Goal: Transaction & Acquisition: Book appointment/travel/reservation

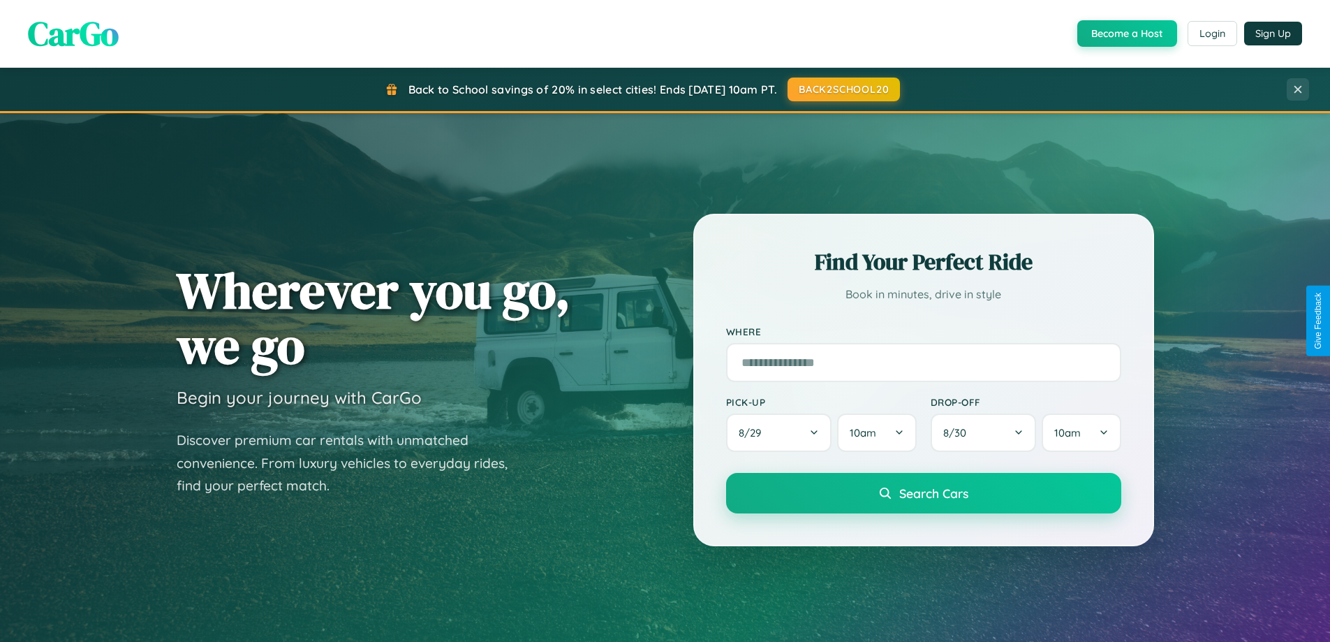
scroll to position [961, 0]
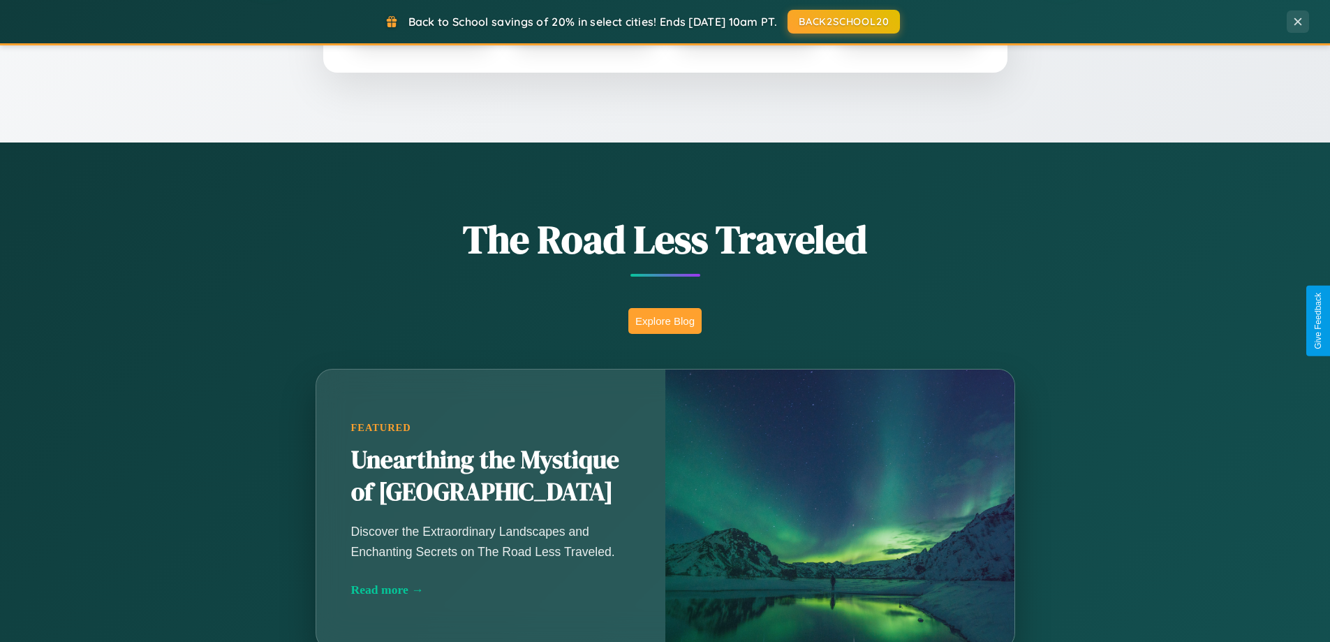
click at [665, 321] on button "Explore Blog" at bounding box center [665, 321] width 73 height 26
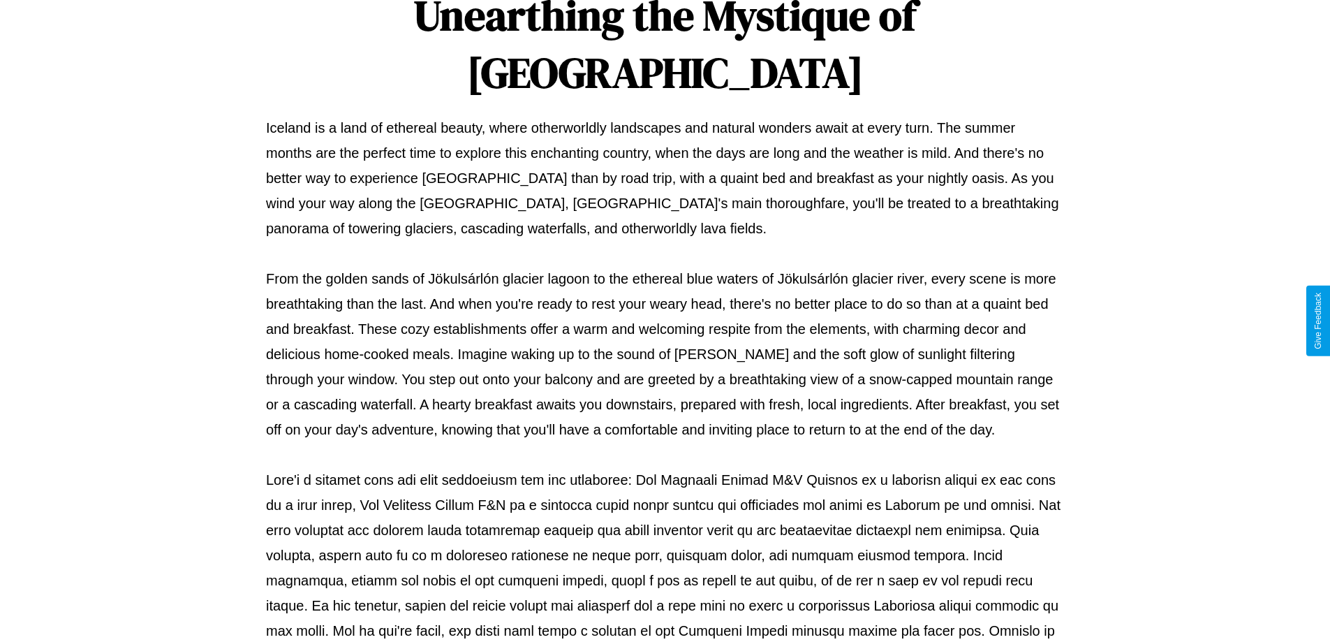
scroll to position [452, 0]
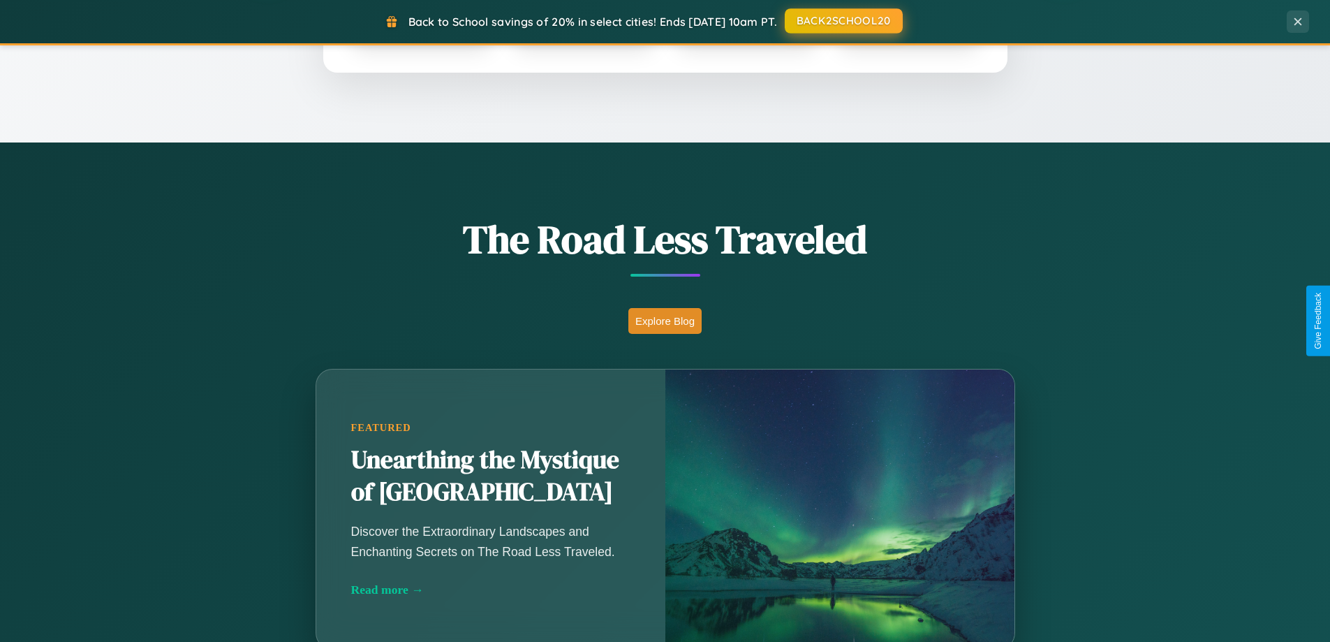
click at [843, 21] on button "BACK2SCHOOL20" at bounding box center [844, 20] width 118 height 25
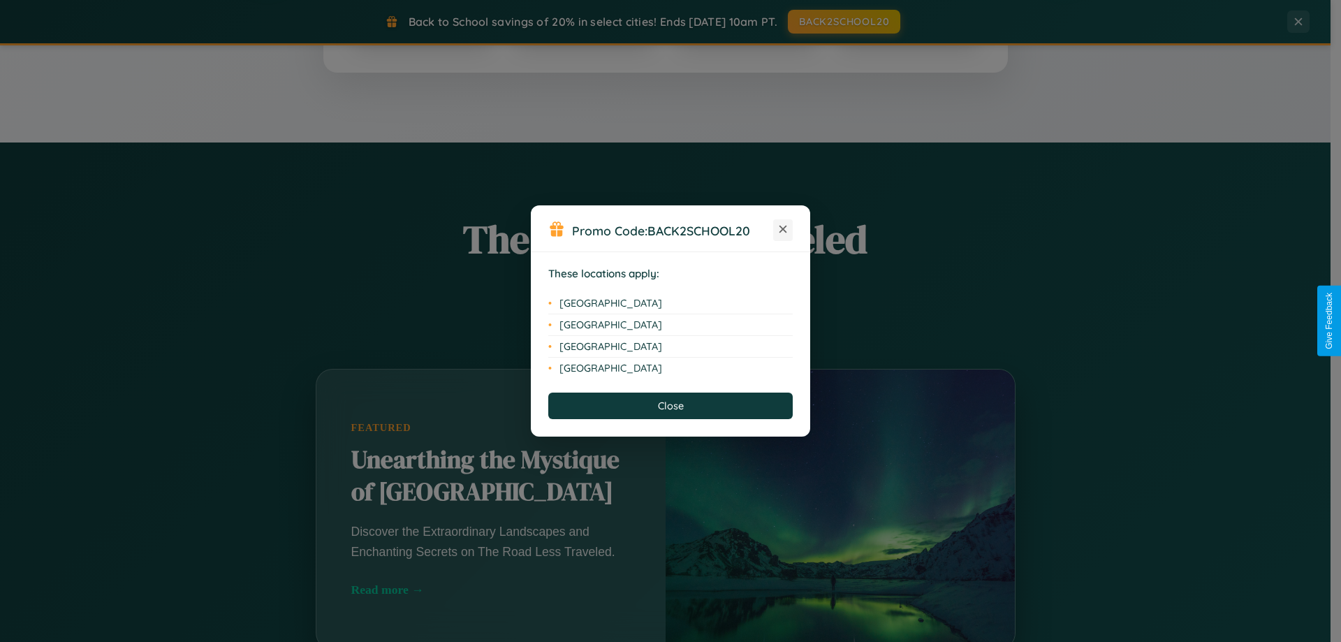
click at [783, 230] on icon at bounding box center [783, 230] width 8 height 8
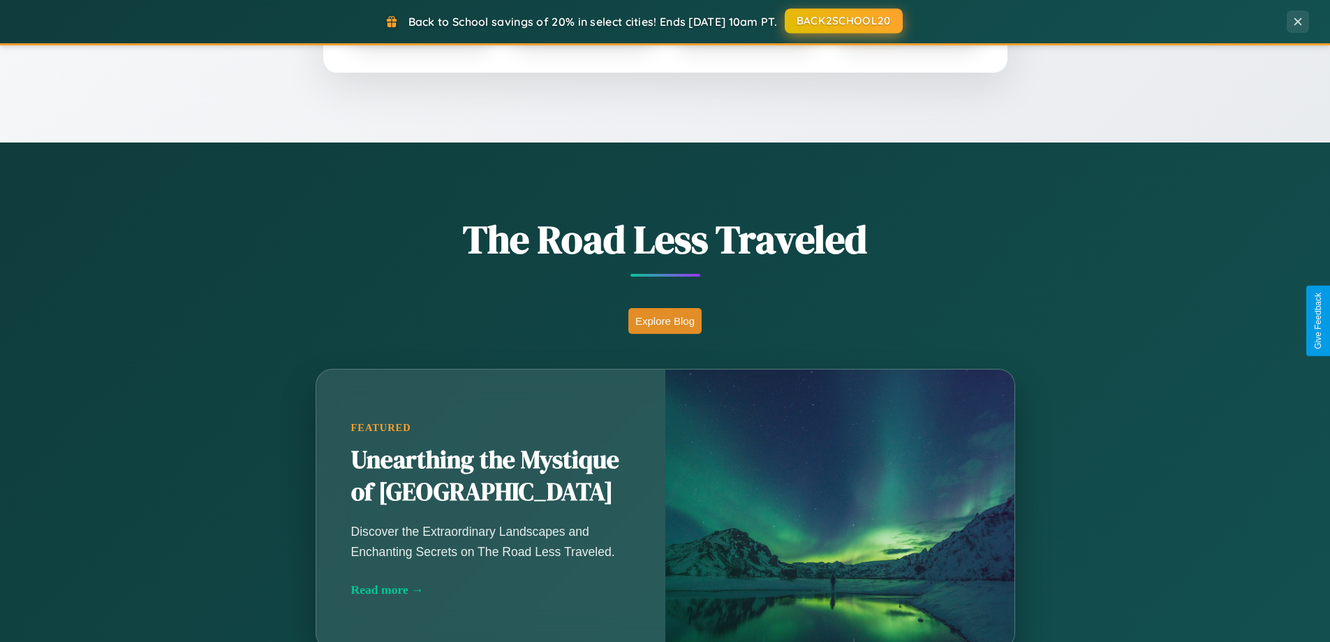
click at [843, 21] on button "BACK2SCHOOL20" at bounding box center [844, 20] width 118 height 25
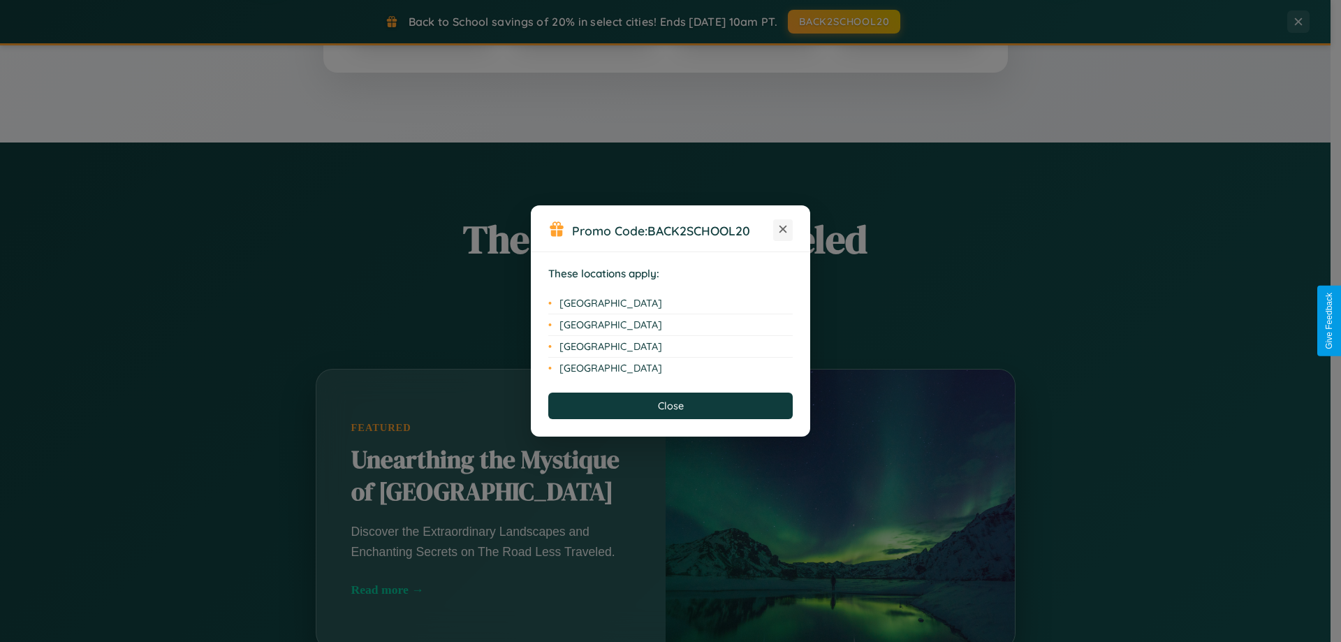
click at [783, 230] on icon at bounding box center [783, 230] width 8 height 8
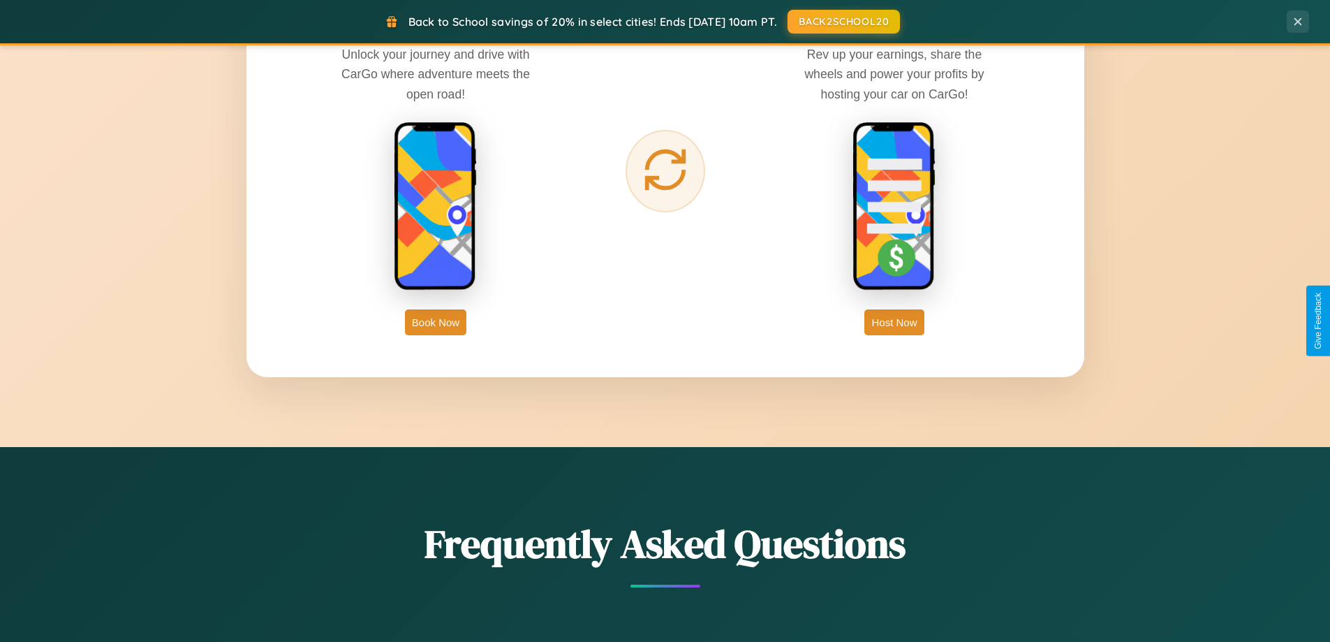
scroll to position [2244, 0]
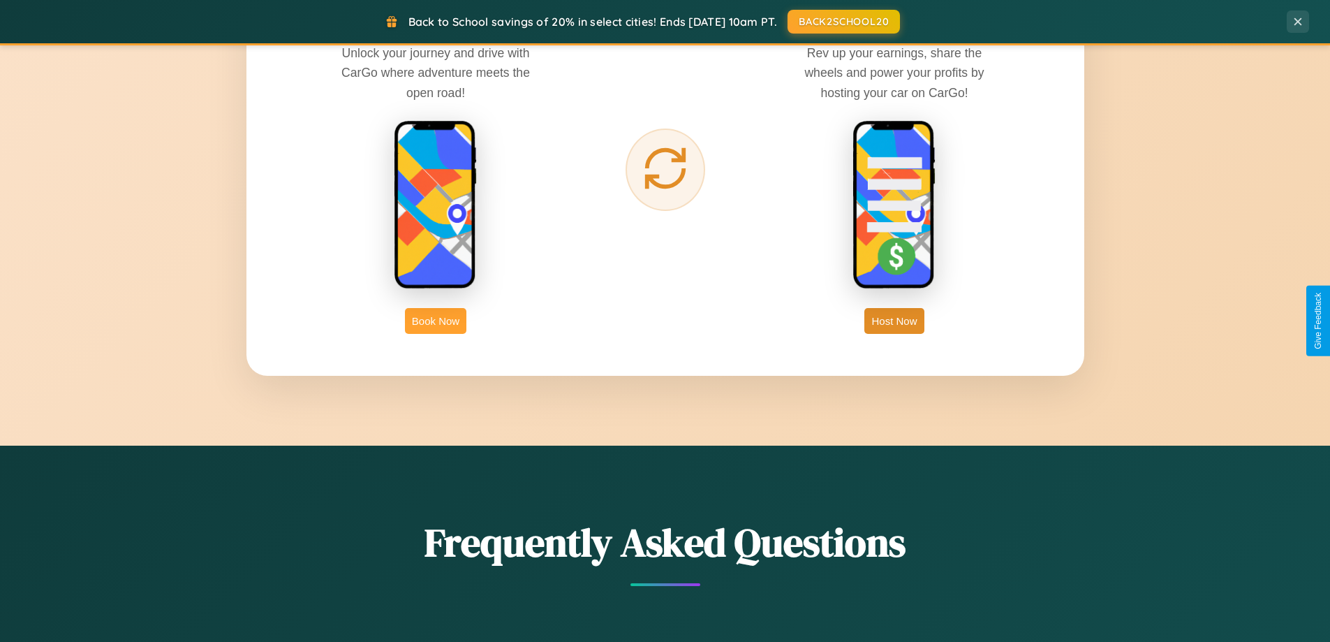
click at [436, 321] on button "Book Now" at bounding box center [435, 321] width 61 height 26
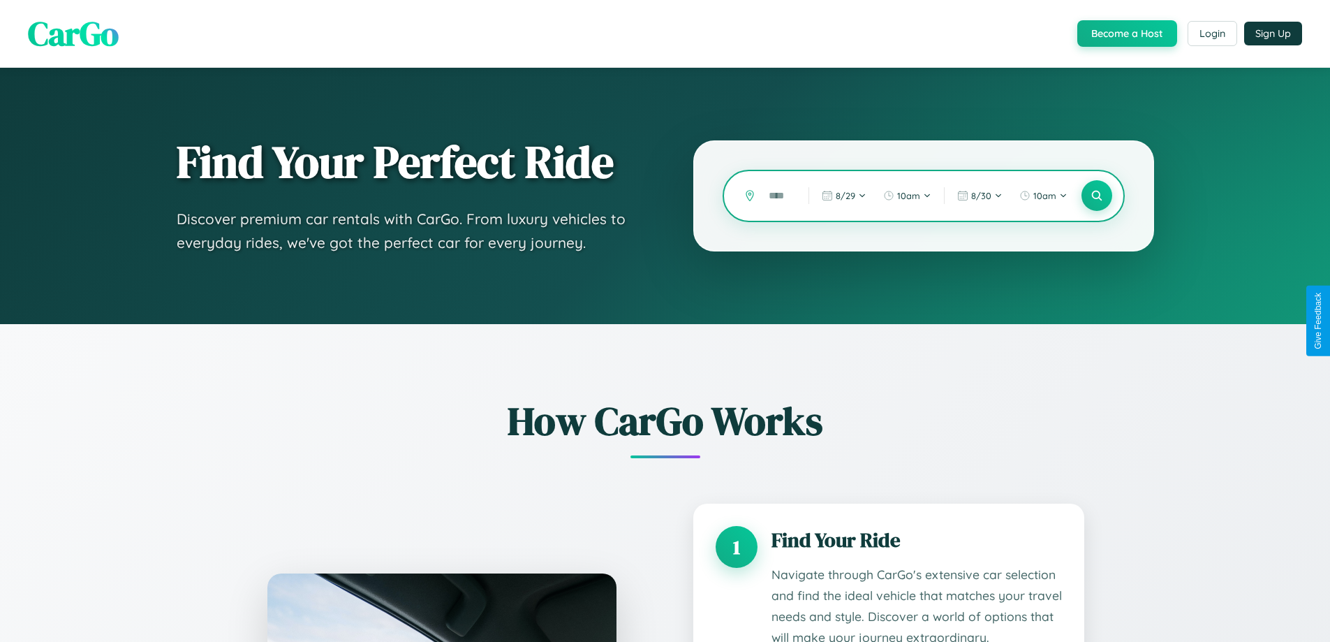
click at [779, 196] on input "text" at bounding box center [778, 196] width 33 height 24
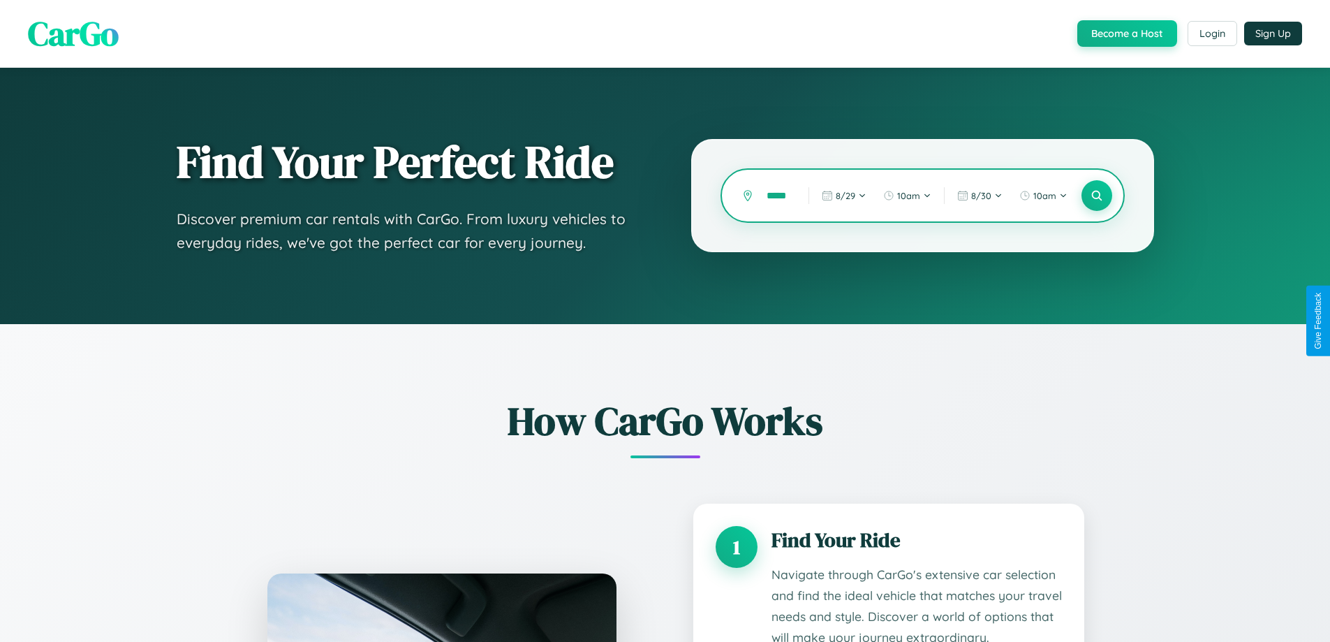
scroll to position [0, 8]
type input "*****"
click at [1096, 196] on icon at bounding box center [1096, 195] width 13 height 13
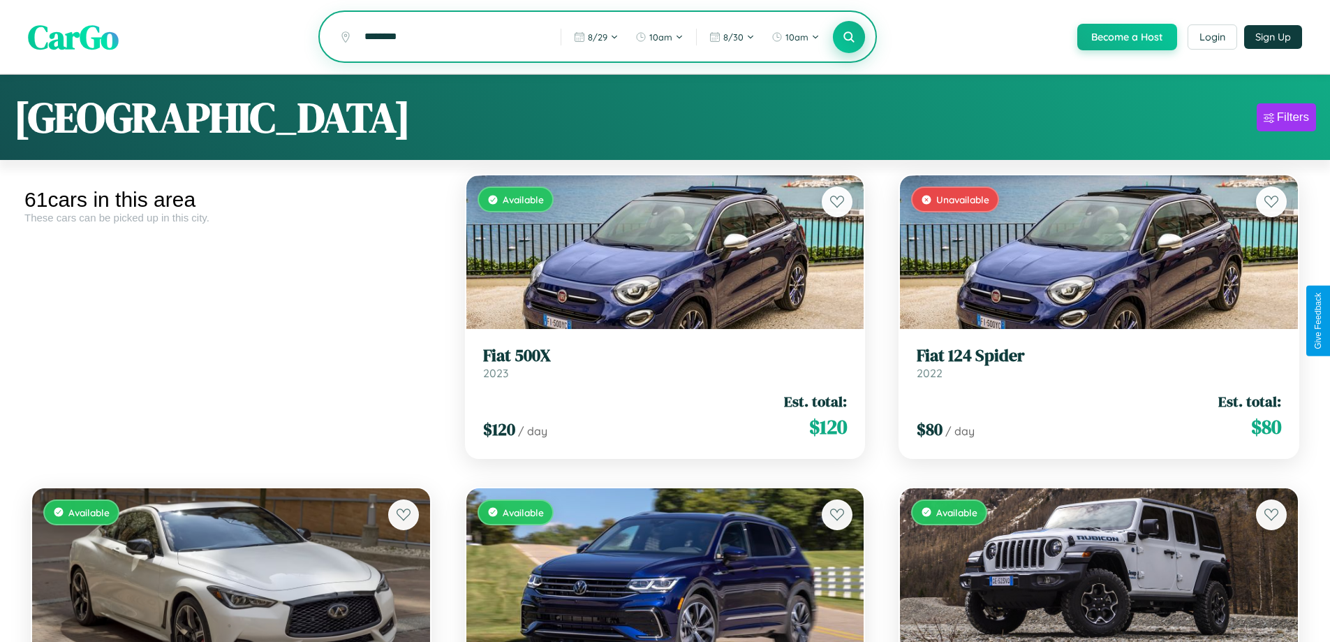
click at [849, 38] on icon at bounding box center [849, 36] width 13 height 13
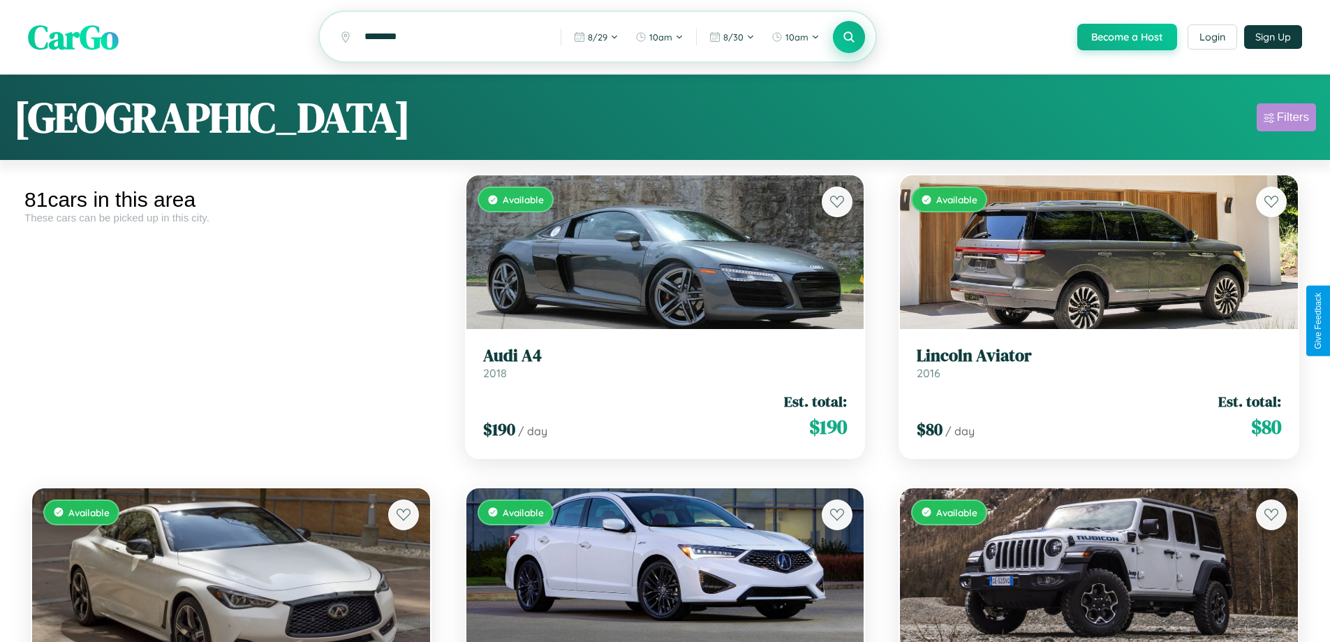
click at [1286, 119] on div "Filters" at bounding box center [1293, 117] width 32 height 14
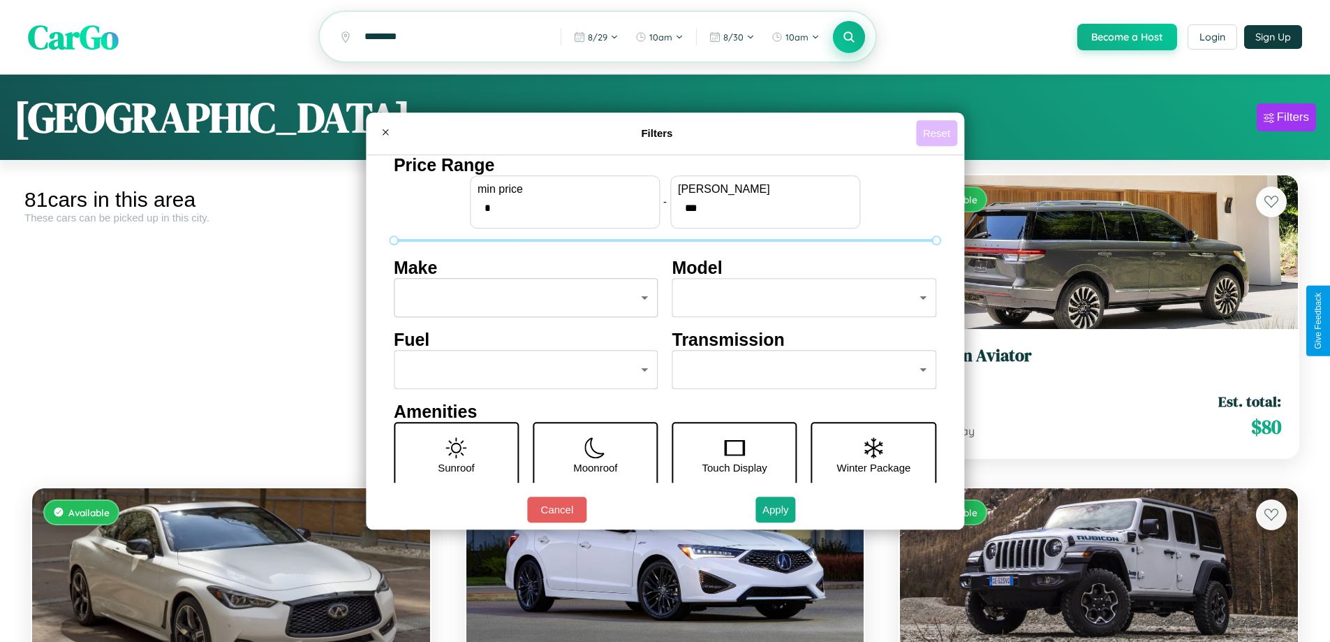
click at [939, 133] on button "Reset" at bounding box center [936, 133] width 41 height 26
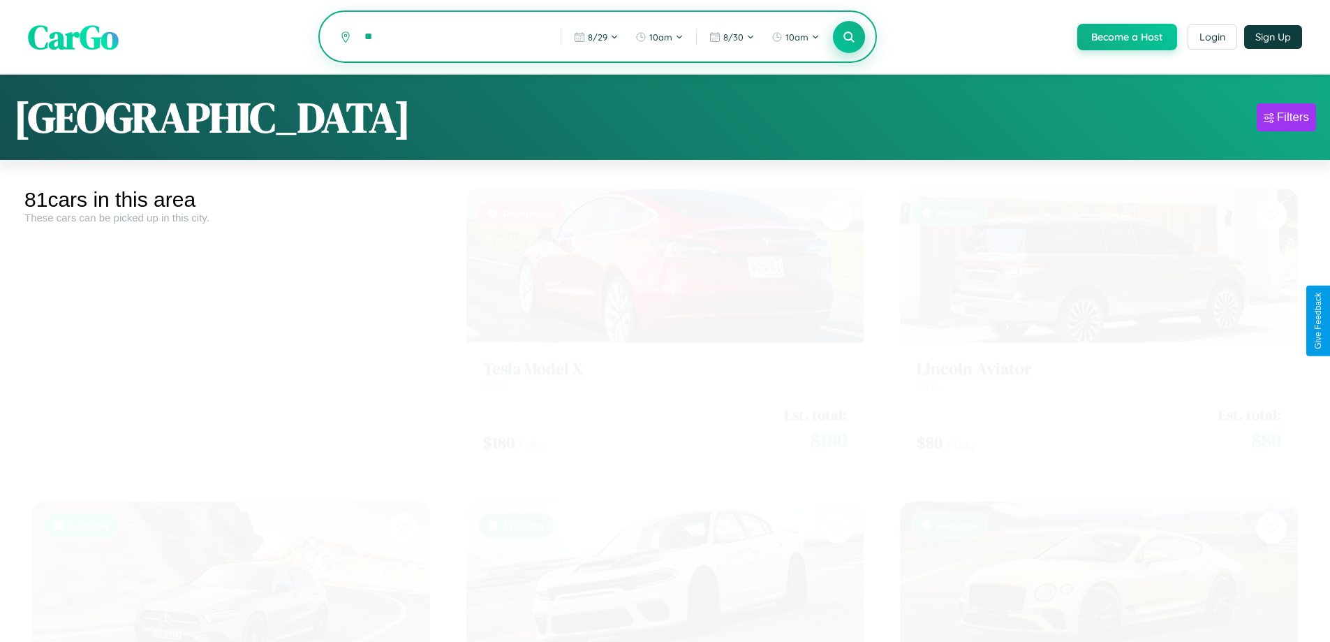
type input "*"
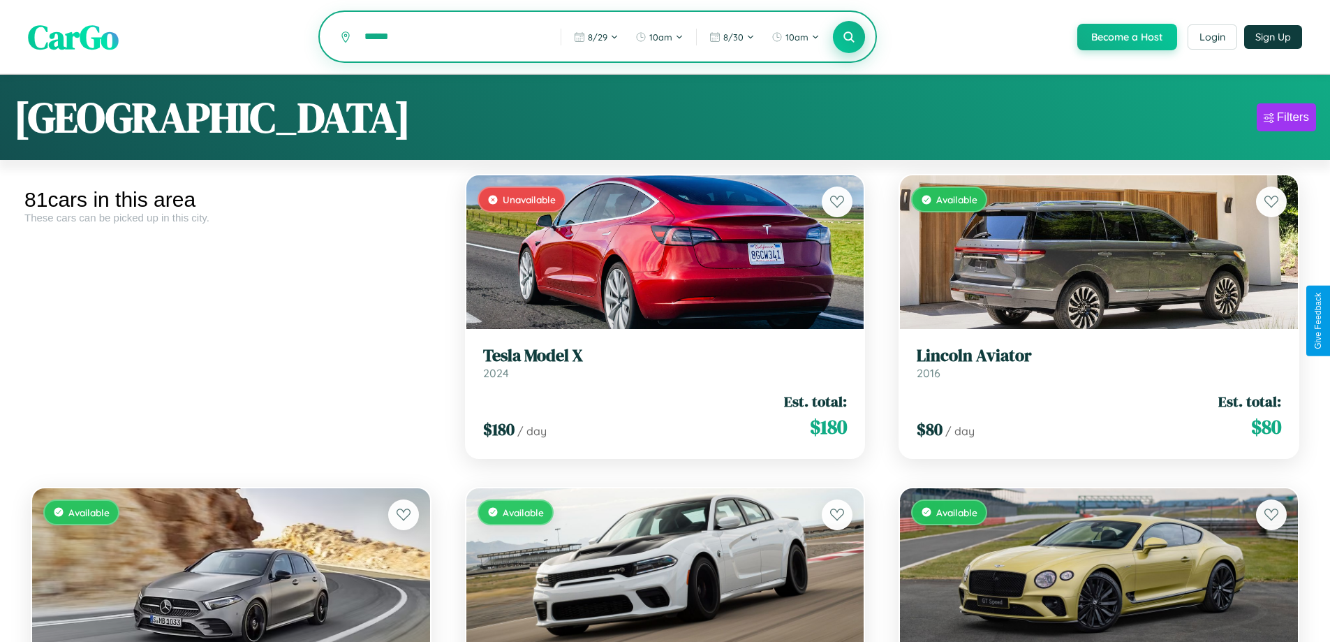
type input "******"
click at [849, 37] on icon at bounding box center [849, 36] width 13 height 13
